Goal: Task Accomplishment & Management: Manage account settings

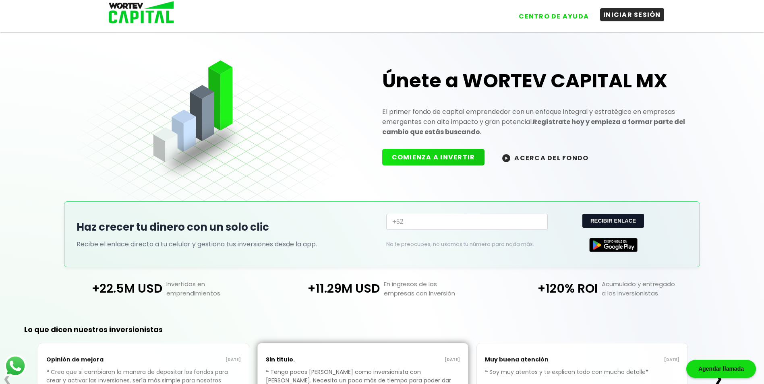
click at [619, 17] on button "INICIAR SESIÓN" at bounding box center [632, 14] width 64 height 13
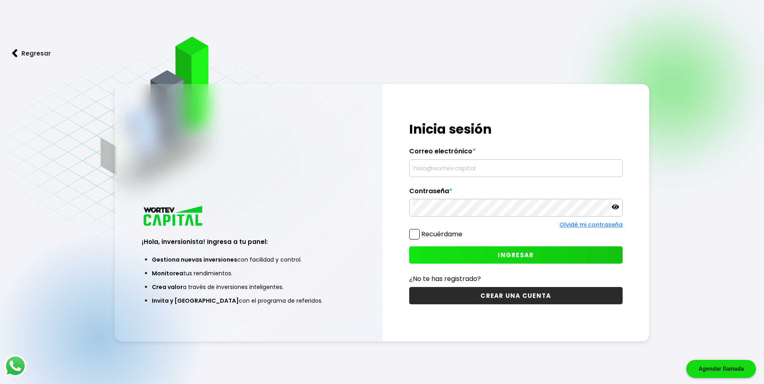
click at [495, 164] on input "text" at bounding box center [516, 168] width 206 height 17
type input "[EMAIL_ADDRESS][DOMAIN_NAME]"
click at [515, 254] on span "INGRESAR" at bounding box center [516, 255] width 36 height 8
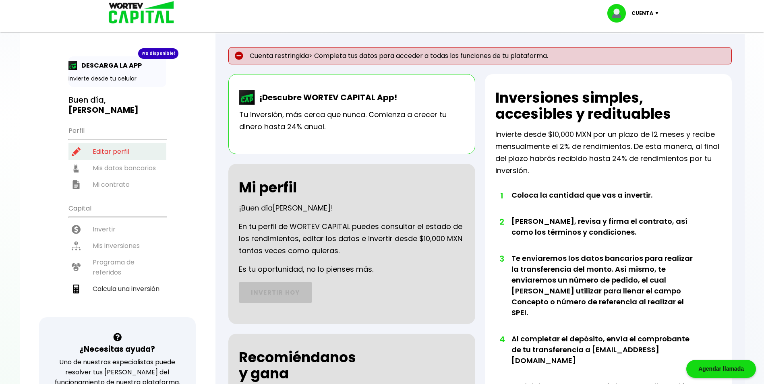
drag, startPoint x: 109, startPoint y: 151, endPoint x: 115, endPoint y: 152, distance: 6.2
click at [109, 151] on li "Editar perfil" at bounding box center [118, 151] width 98 height 17
select select "Hombre"
select select "Licenciatura"
select select "DF"
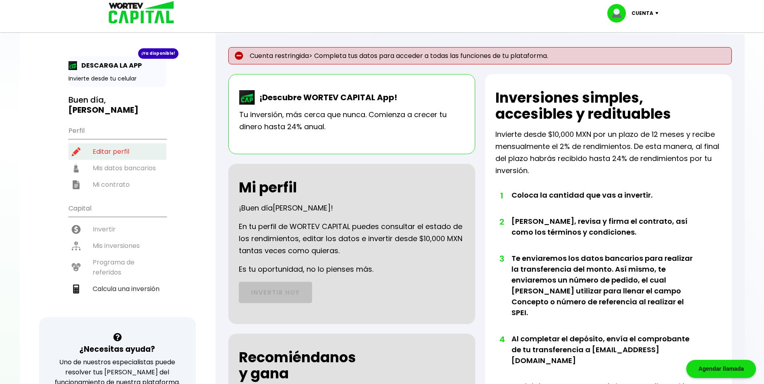
select select "Santander"
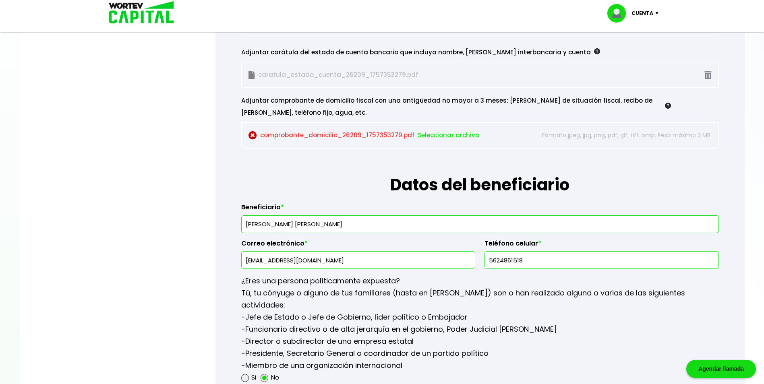
scroll to position [725, 0]
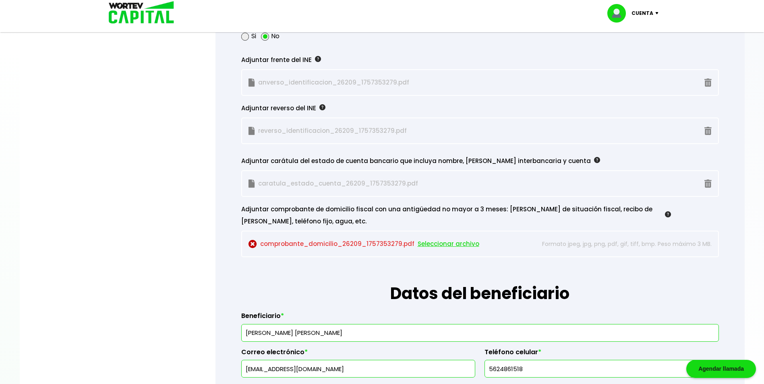
click at [251, 246] on img at bounding box center [253, 244] width 8 height 8
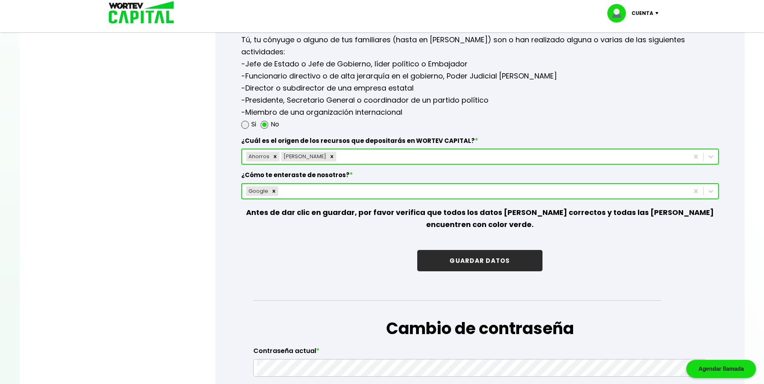
scroll to position [1088, 0]
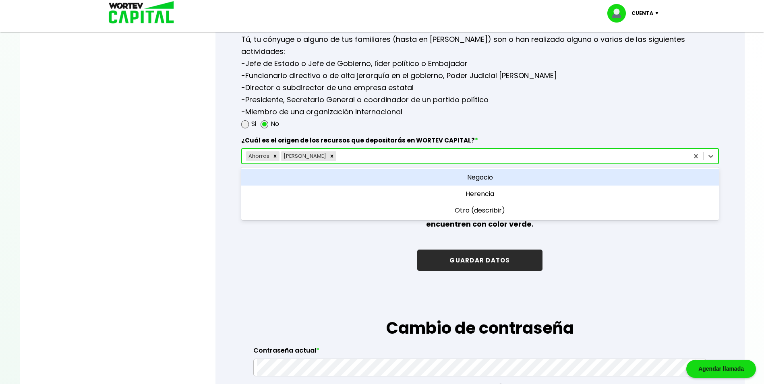
click at [674, 156] on div "Ahorros [PERSON_NAME]" at bounding box center [465, 156] width 447 height 13
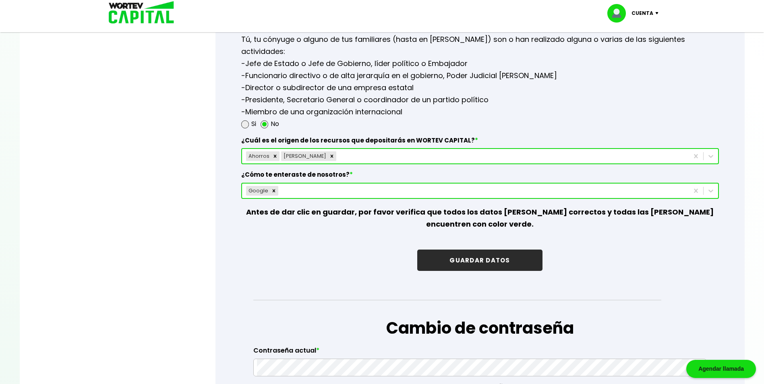
click at [488, 263] on button "GUARDAR DATOS" at bounding box center [479, 260] width 125 height 21
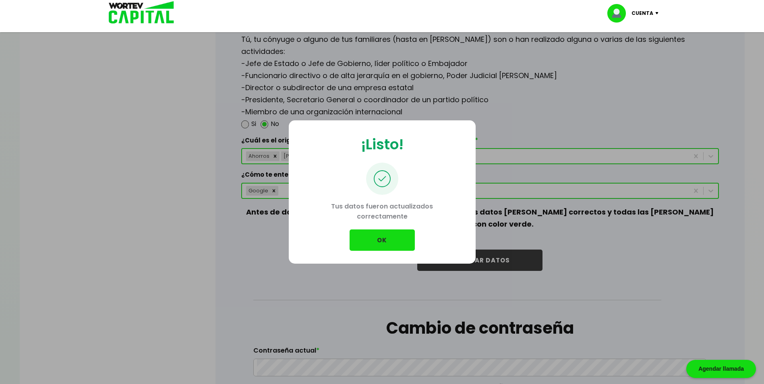
click at [368, 237] on button "OK" at bounding box center [382, 240] width 65 height 21
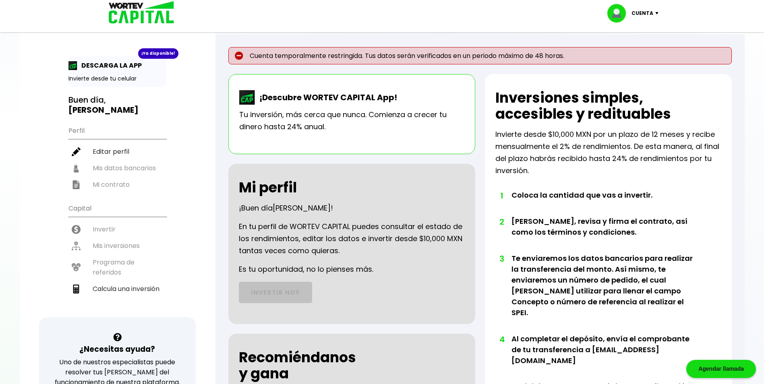
click at [658, 11] on div "Cuenta" at bounding box center [636, 13] width 57 height 19
click at [638, 53] on li "Cerrar sesión" at bounding box center [634, 54] width 64 height 17
